Goal: Find specific page/section: Find specific page/section

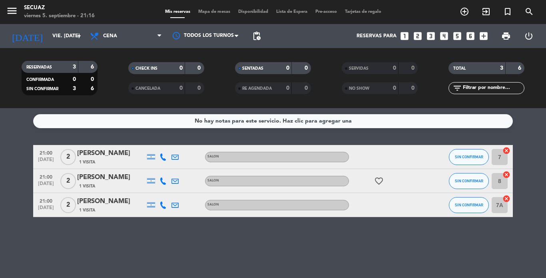
click at [382, 209] on div at bounding box center [385, 205] width 72 height 24
click at [408, 174] on div "favorite_border" at bounding box center [385, 181] width 72 height 24
click at [128, 180] on div "[PERSON_NAME]" at bounding box center [111, 177] width 68 height 10
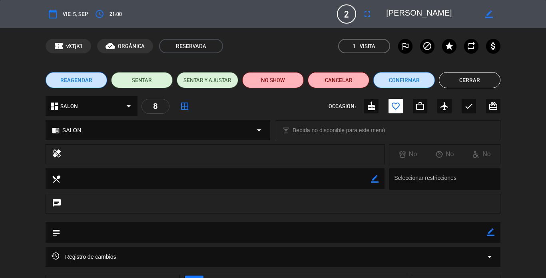
type input "[EMAIL_ADDRESS][DOMAIN_NAME]"
